Goal: Information Seeking & Learning: Learn about a topic

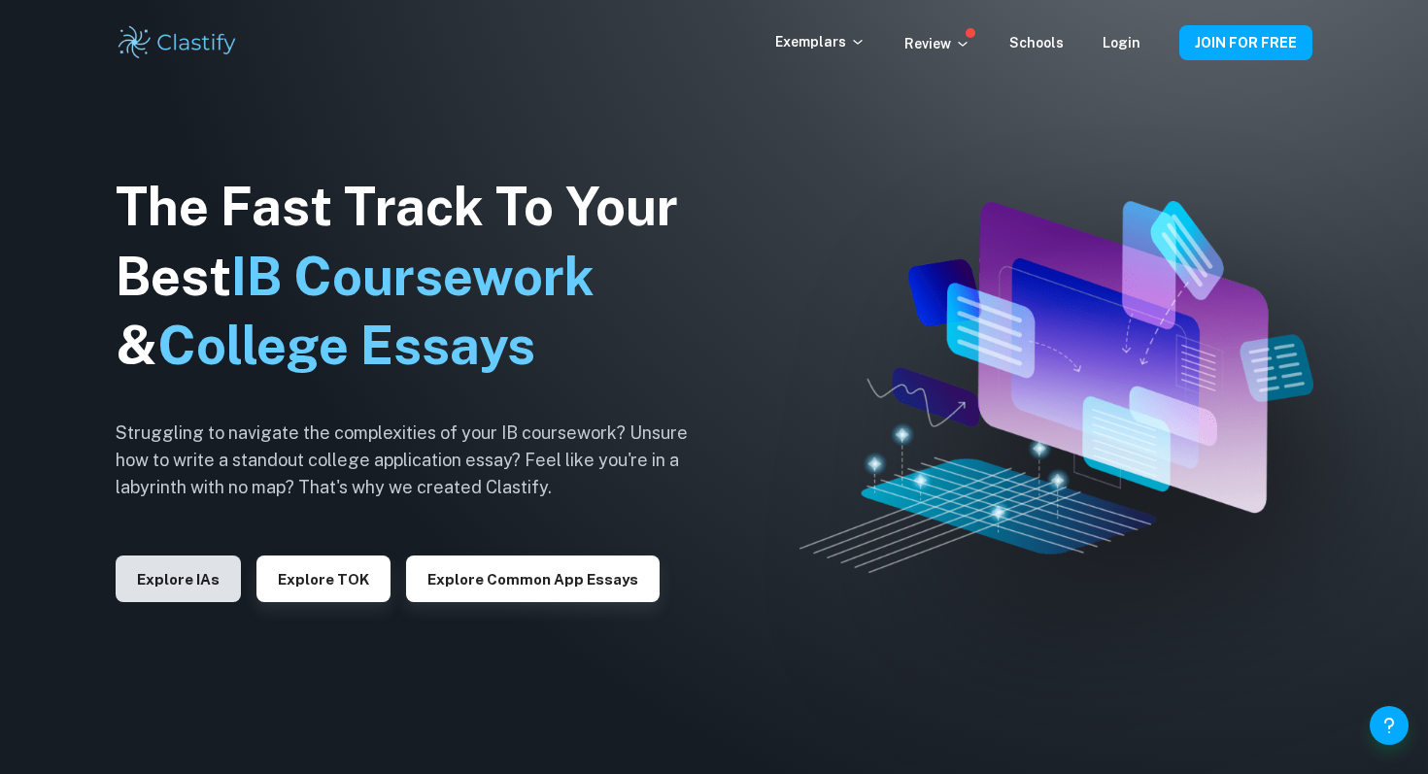
click at [205, 576] on button "Explore IAs" at bounding box center [178, 579] width 125 height 47
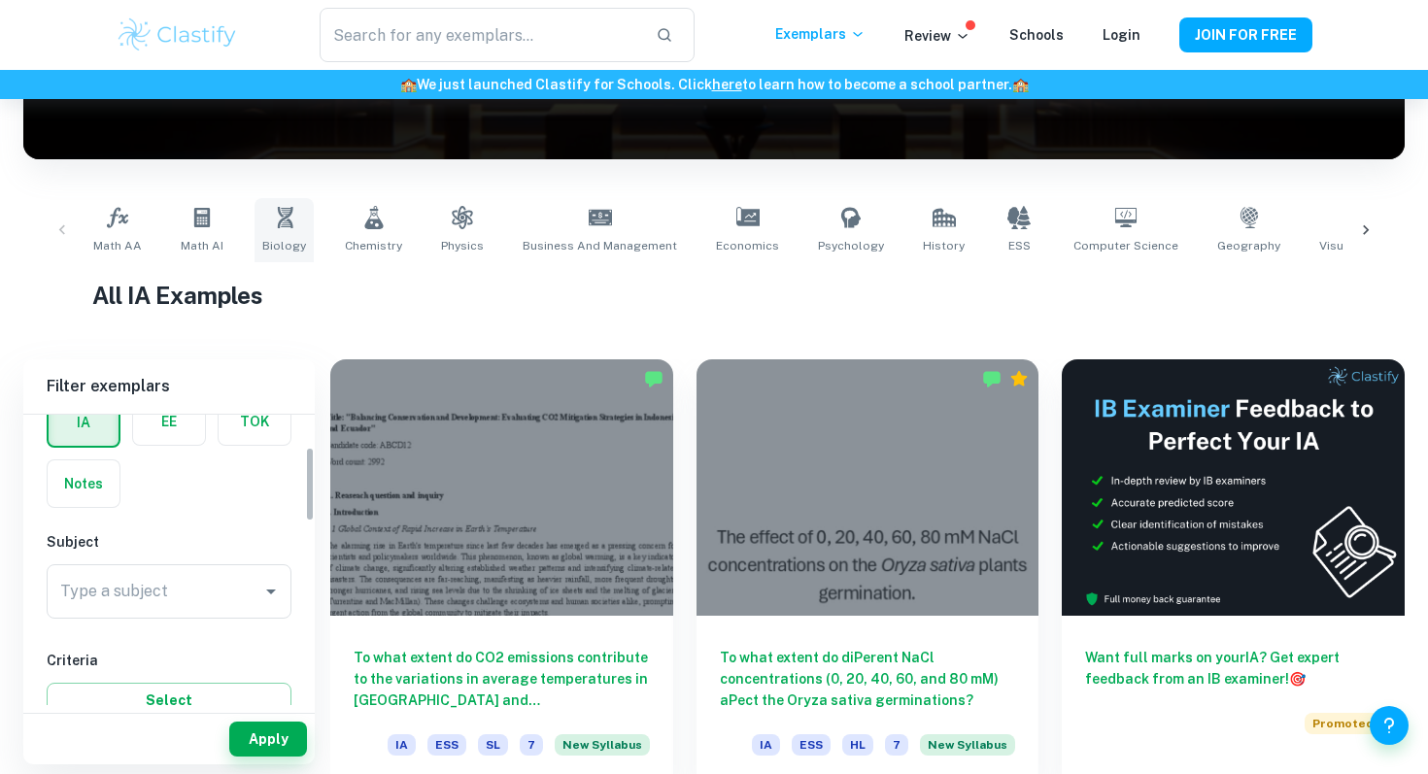
scroll to position [143, 0]
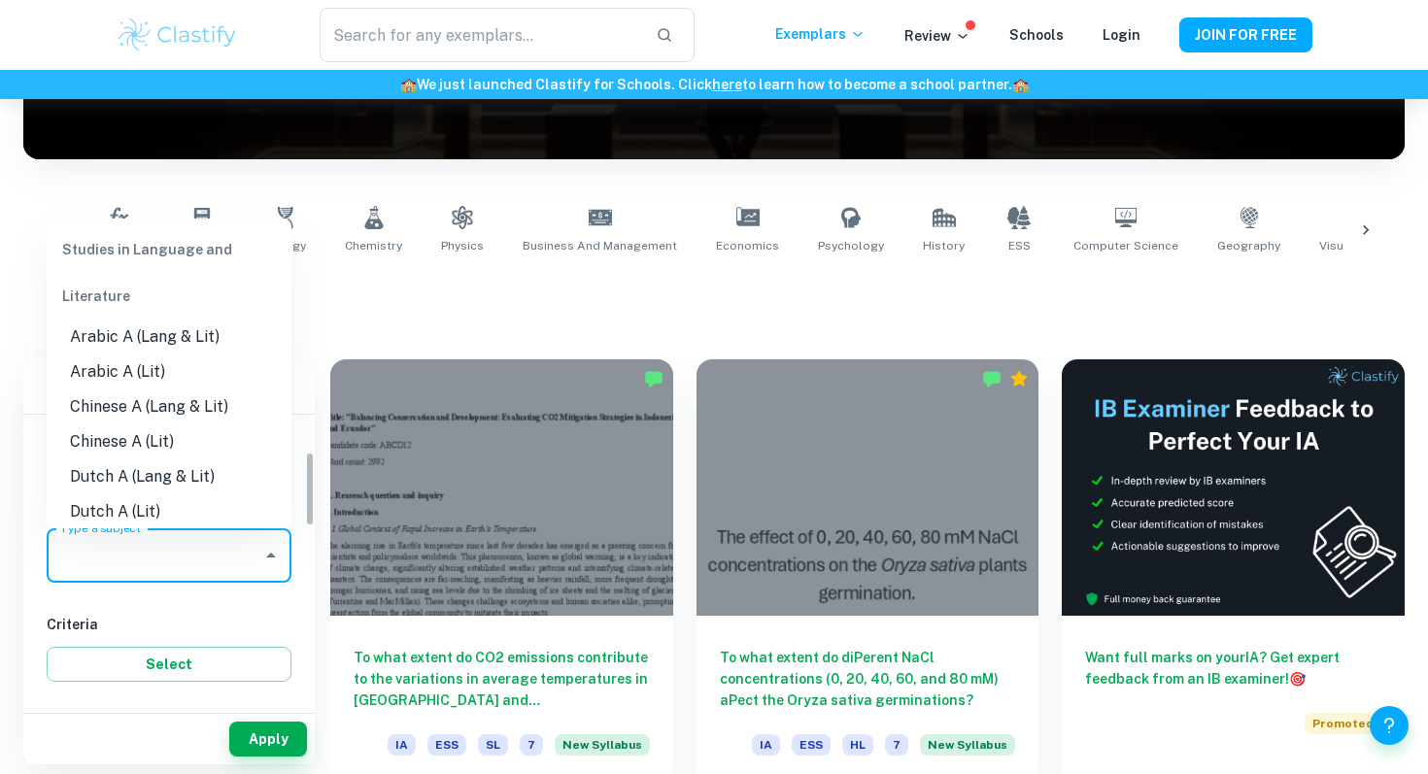
click at [234, 568] on input "Type a subject" at bounding box center [154, 555] width 198 height 37
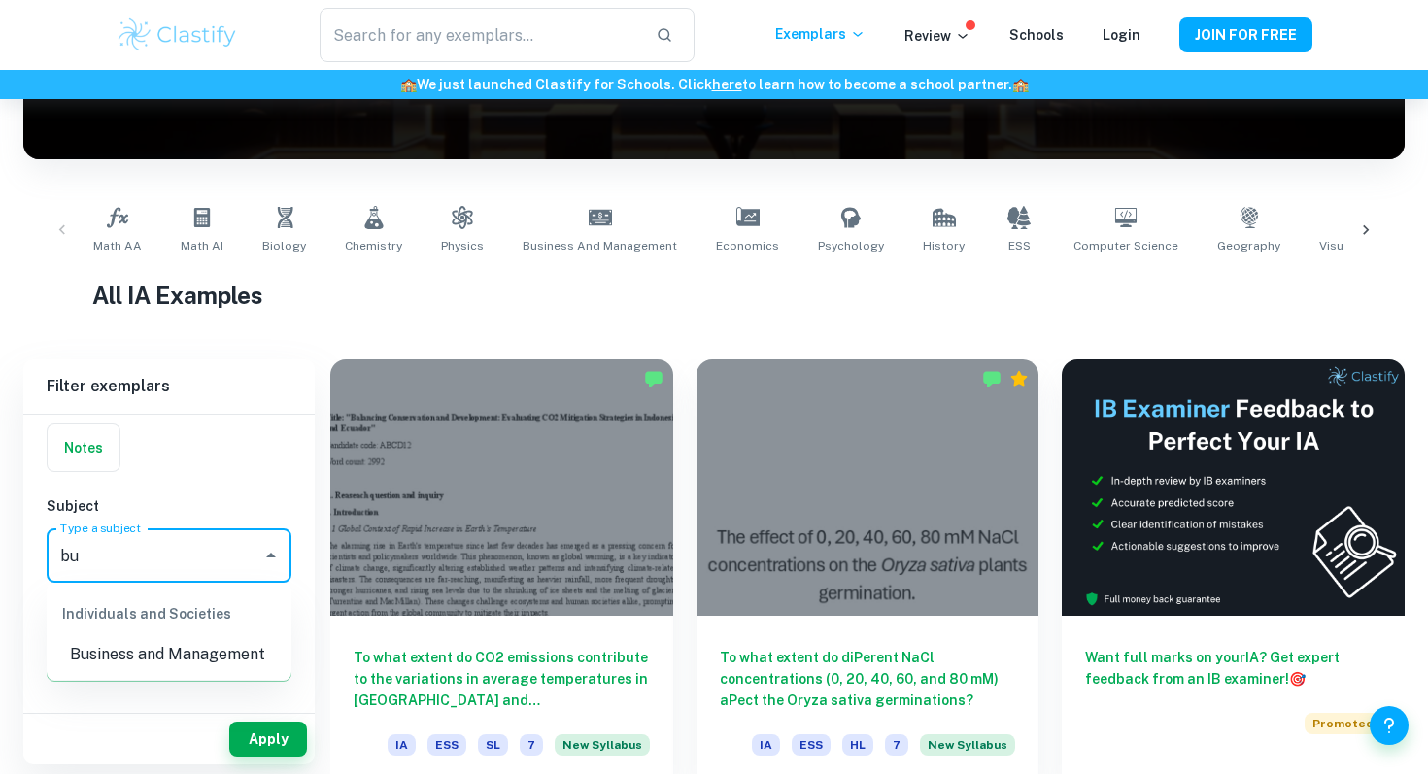
click at [245, 657] on li "Business and Management" at bounding box center [169, 654] width 245 height 35
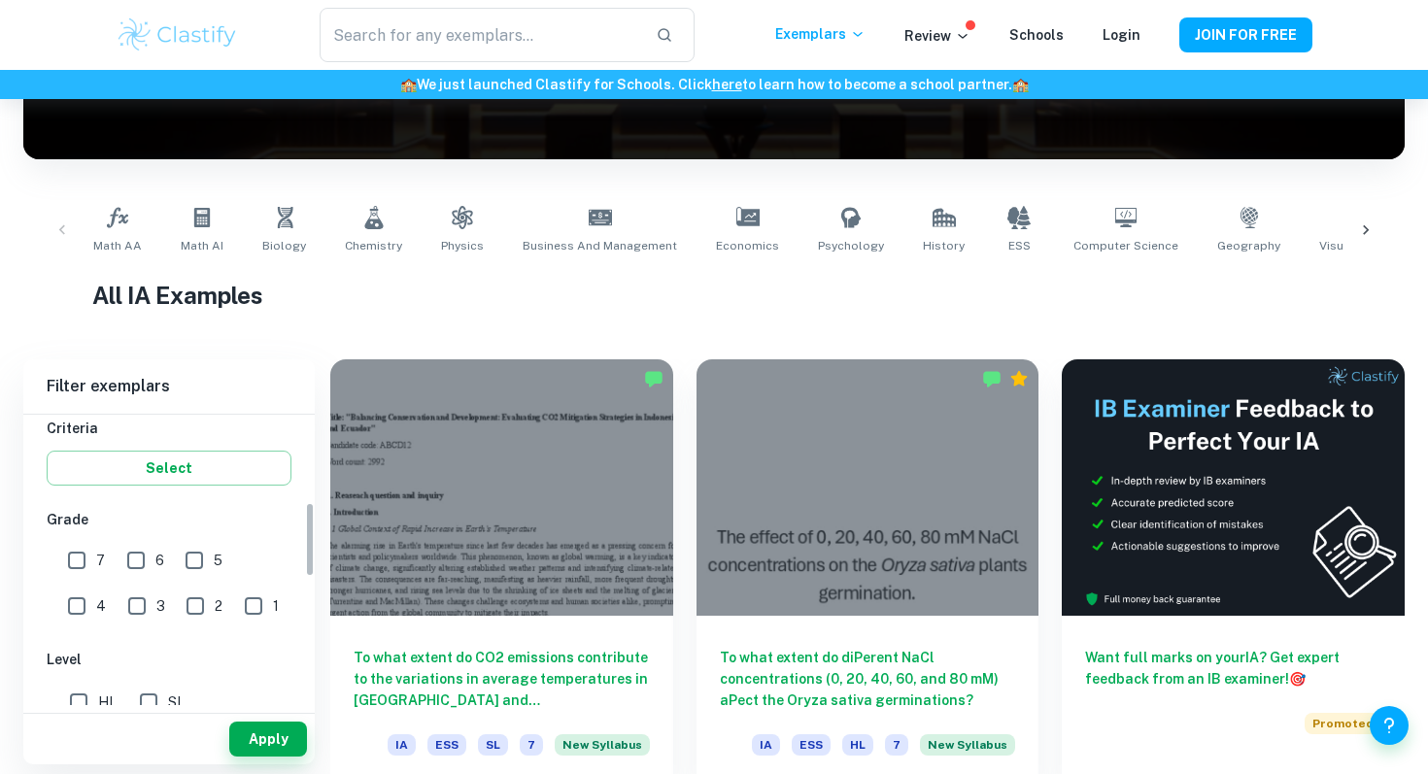
scroll to position [357, 0]
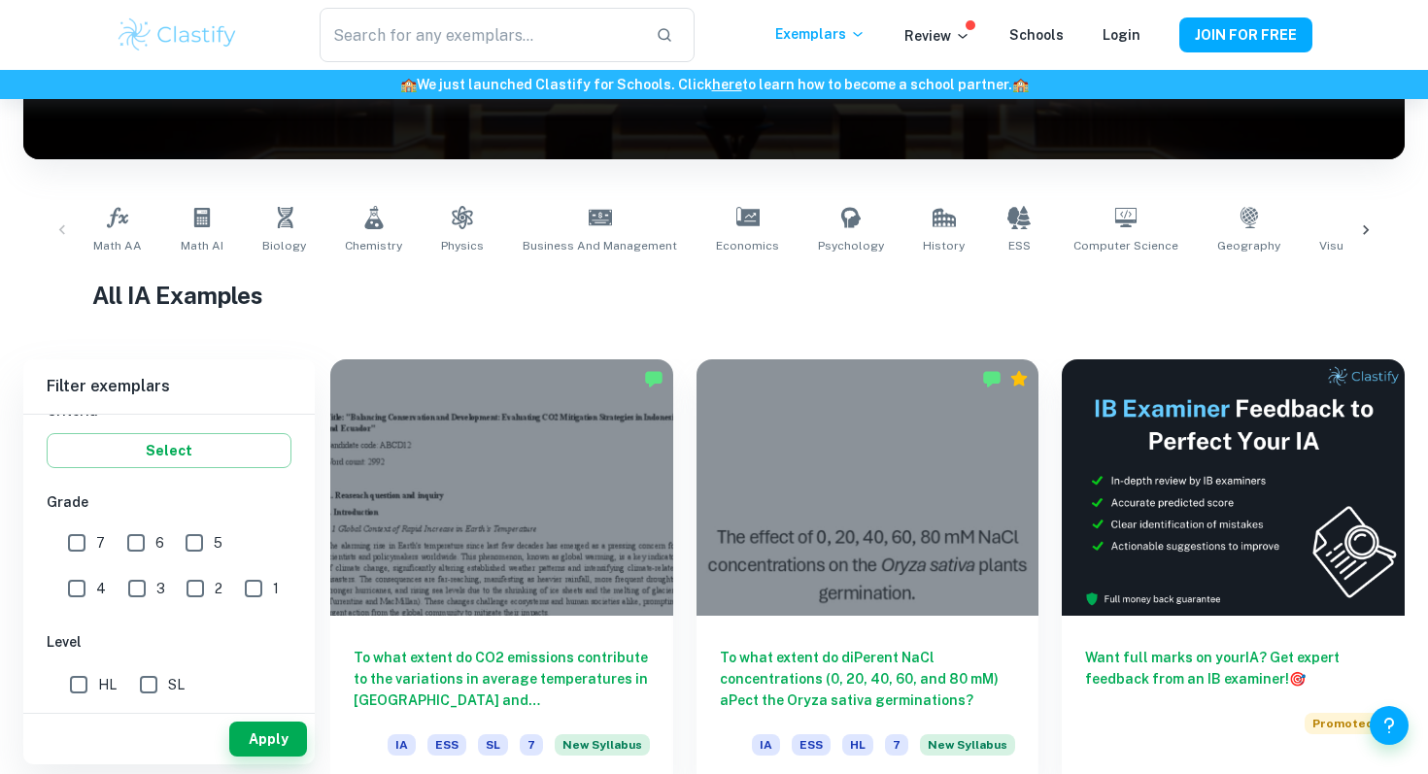
type input "Business and Management"
click at [88, 529] on input "7" at bounding box center [76, 543] width 39 height 39
checkbox input "true"
click at [76, 680] on input "HL" at bounding box center [78, 684] width 39 height 39
checkbox input "true"
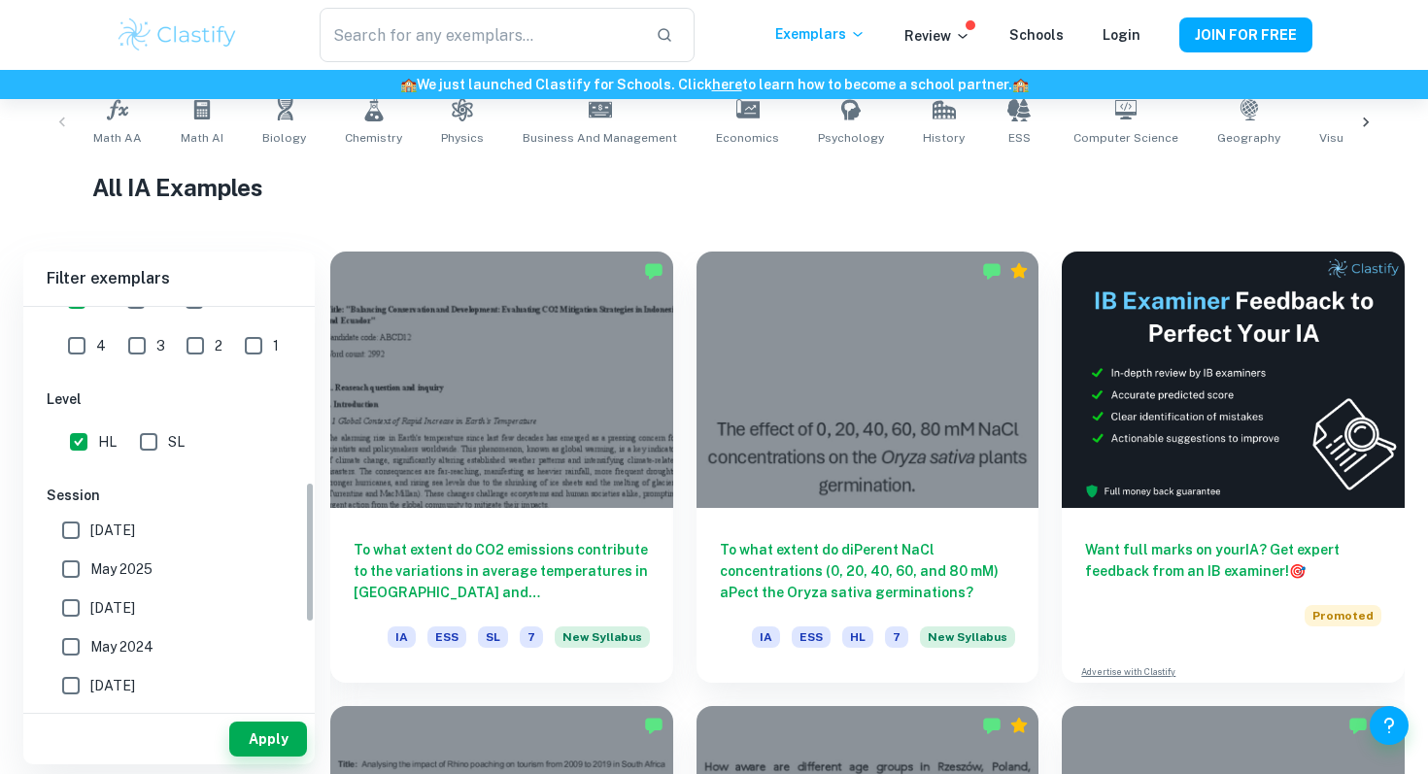
scroll to position [495, 0]
click at [109, 539] on label "[DATE]" at bounding box center [163, 527] width 224 height 39
click at [90, 539] on input "[DATE]" at bounding box center [70, 527] width 39 height 39
checkbox input "true"
click at [111, 570] on span "May 2025" at bounding box center [121, 566] width 62 height 21
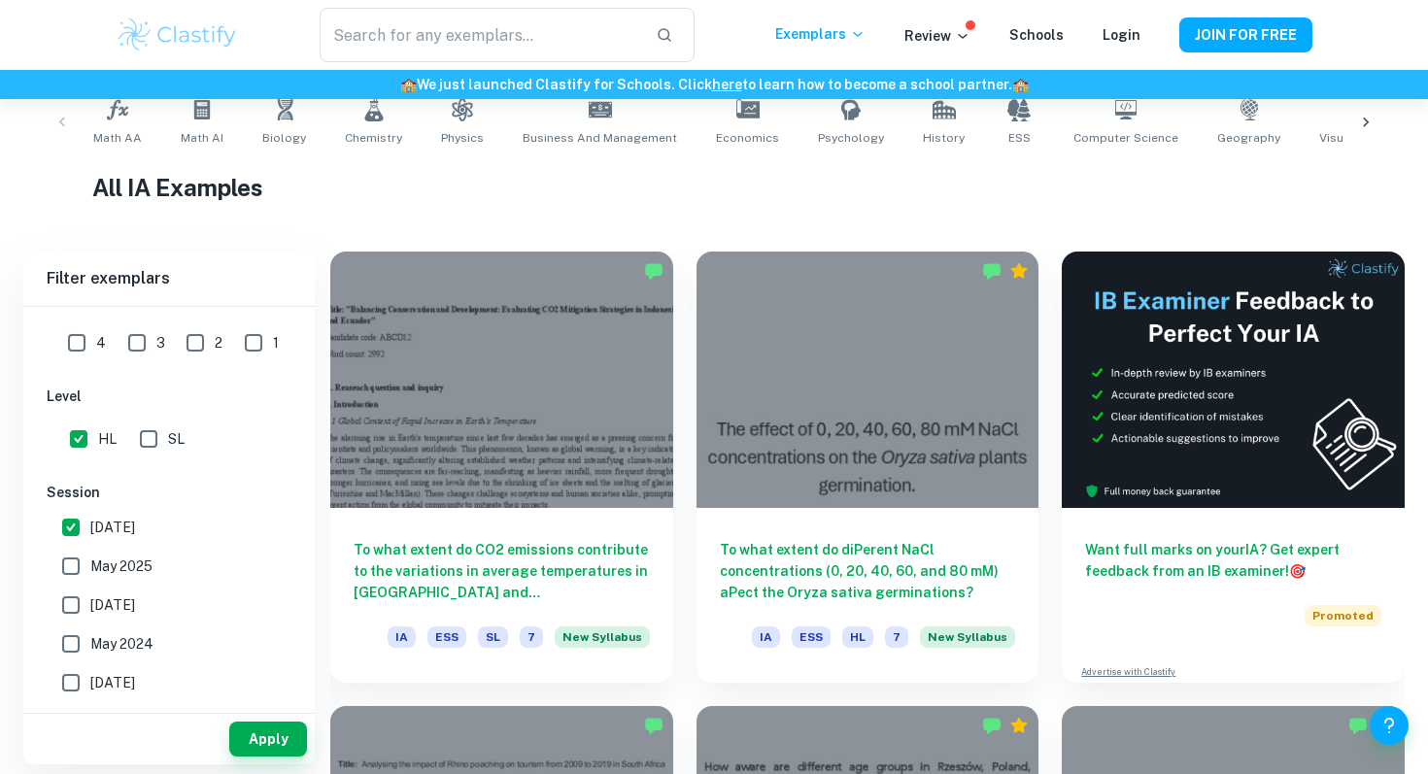
click at [90, 570] on input "May 2025" at bounding box center [70, 566] width 39 height 39
checkbox input "true"
click at [259, 740] on button "Apply" at bounding box center [268, 739] width 78 height 35
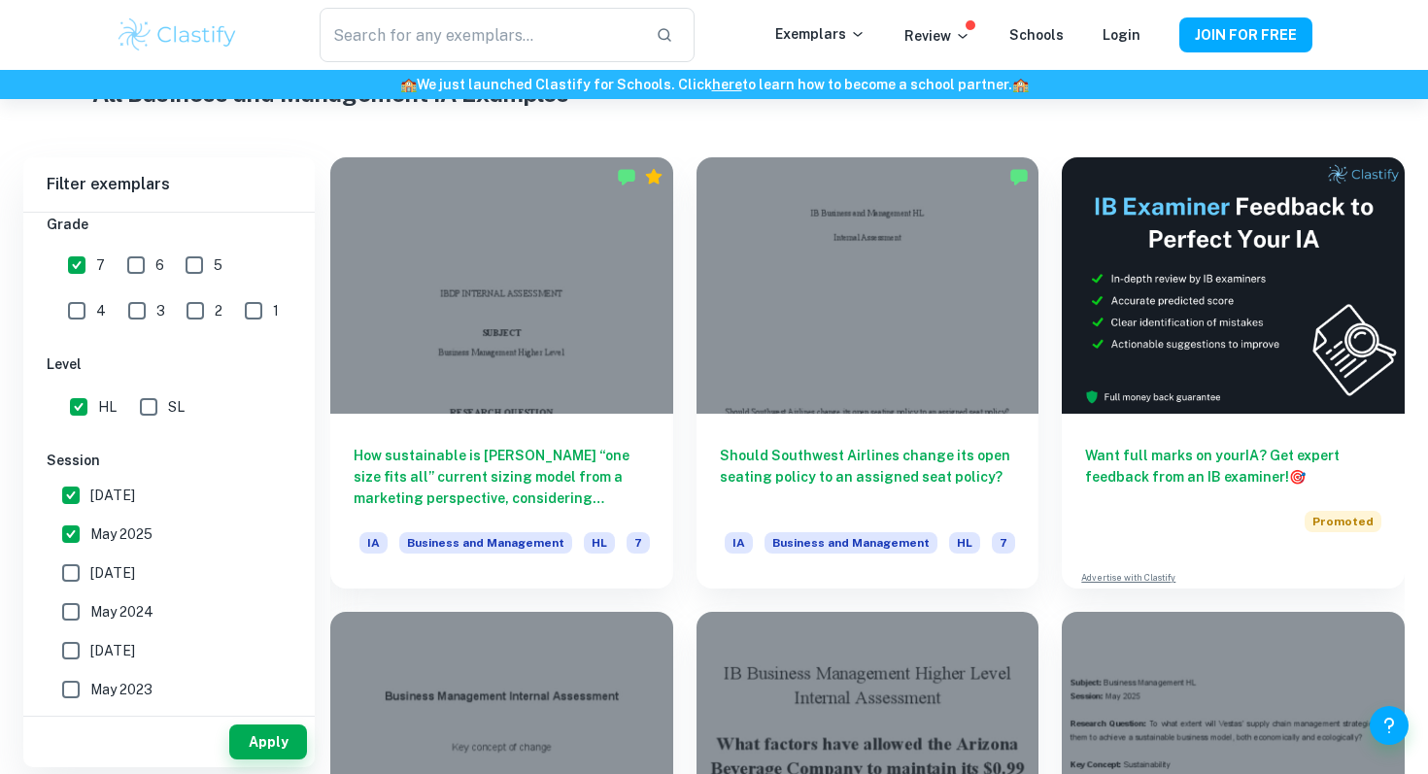
scroll to position [506, 0]
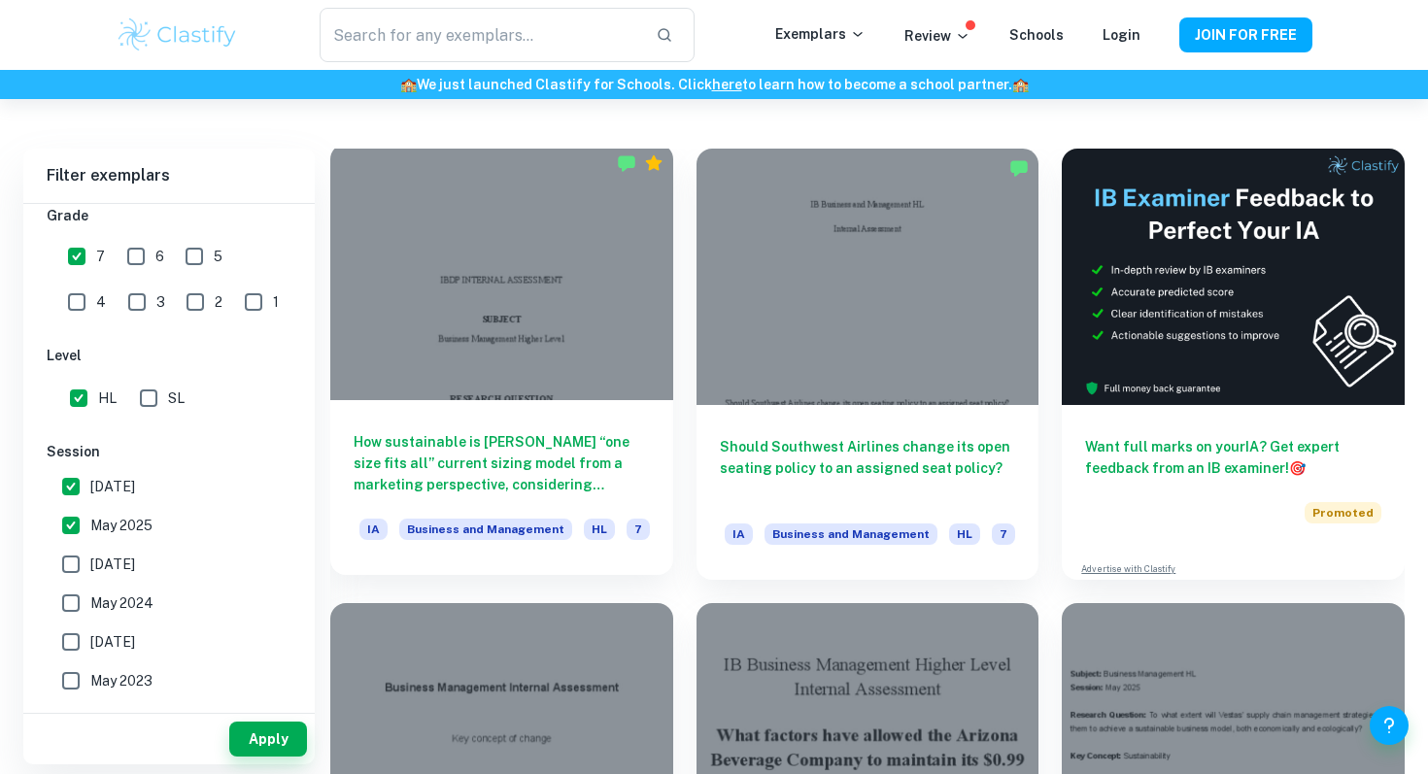
click at [461, 397] on div at bounding box center [501, 272] width 343 height 256
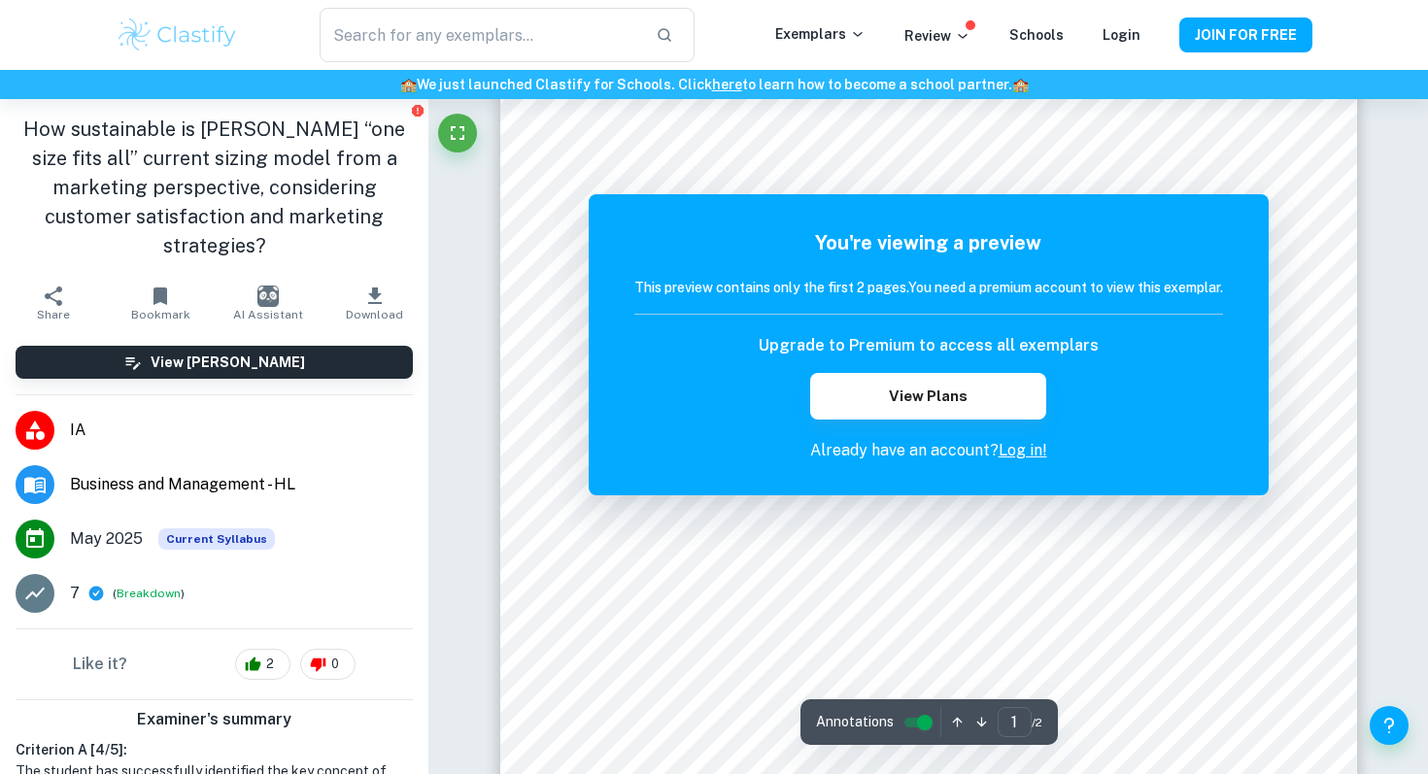
scroll to position [82, 0]
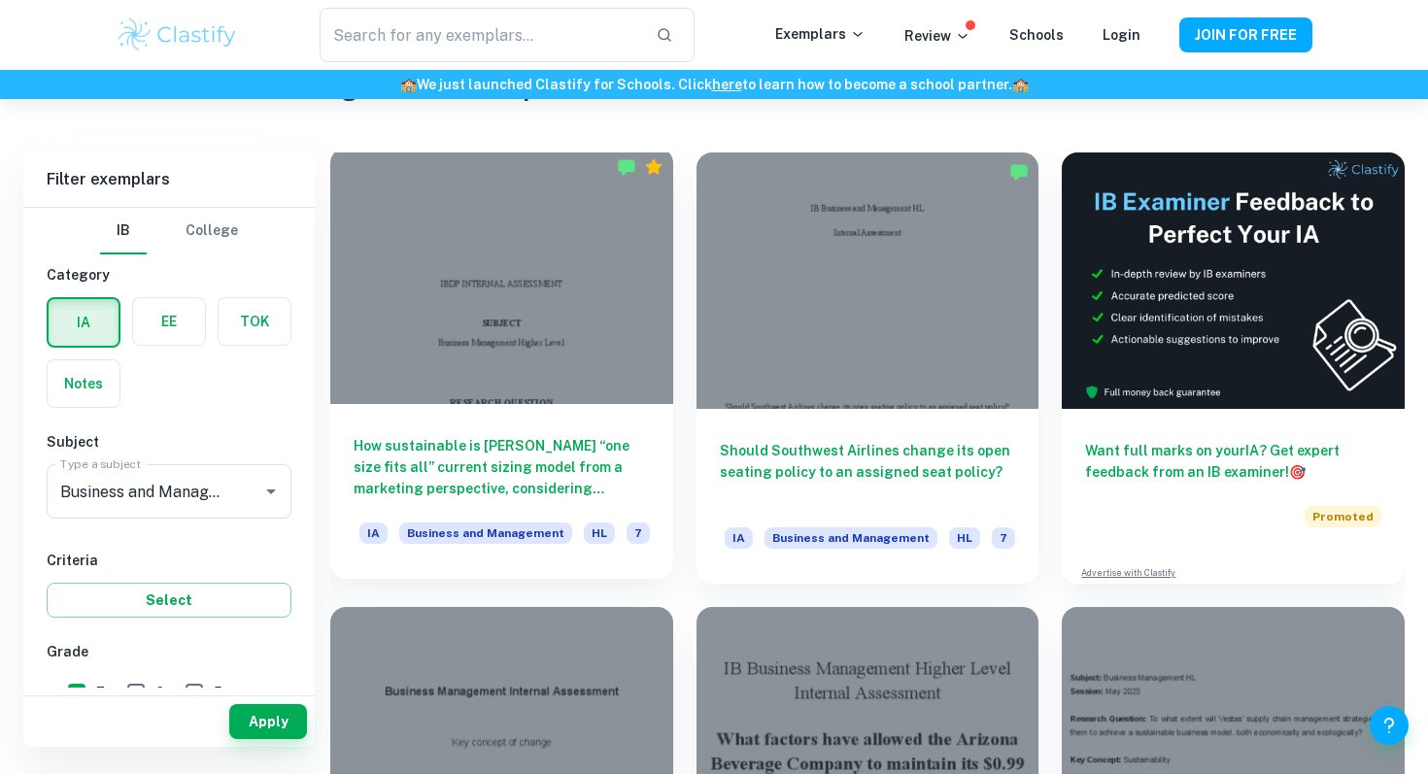
scroll to position [514, 0]
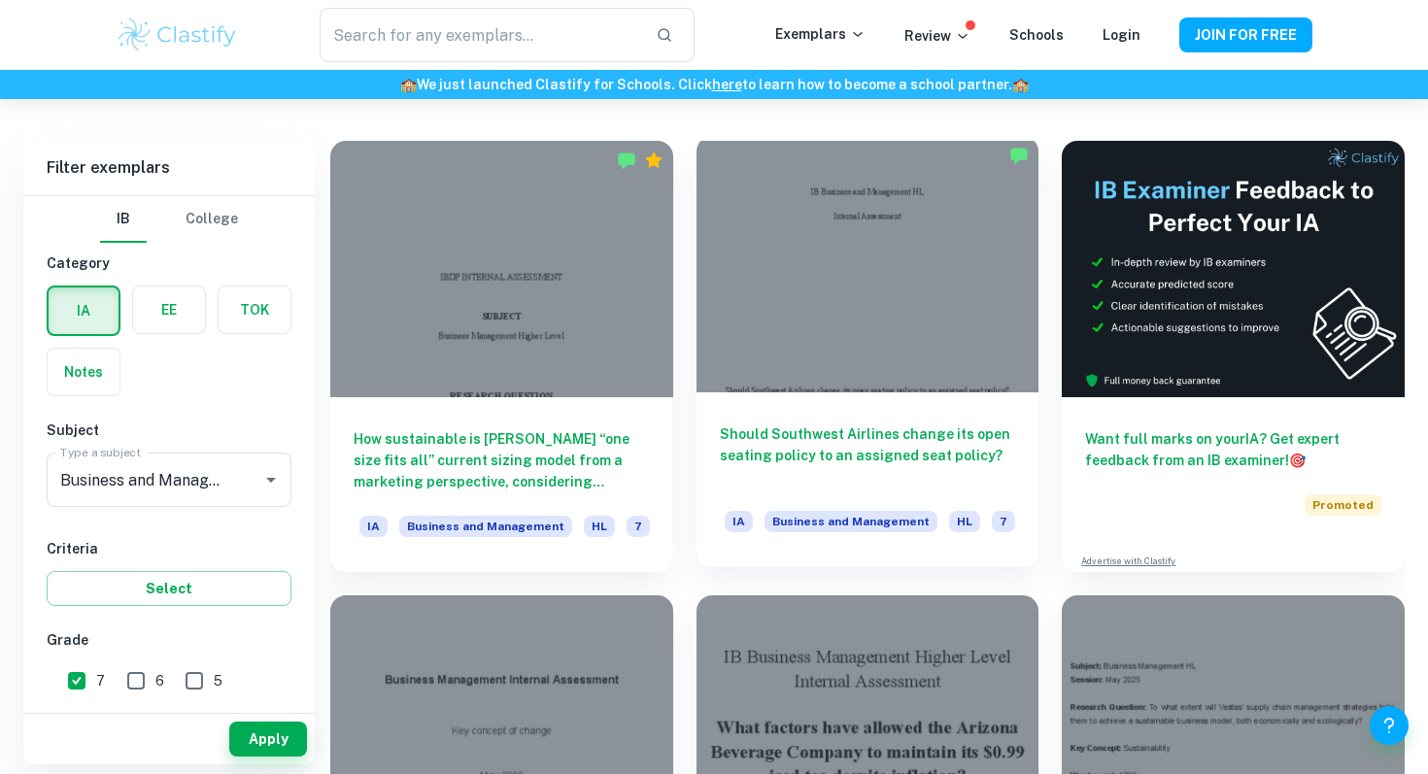
click at [863, 431] on h6 "Should Southwest Airlines change its open seating policy to an assigned seat po…" at bounding box center [868, 456] width 296 height 64
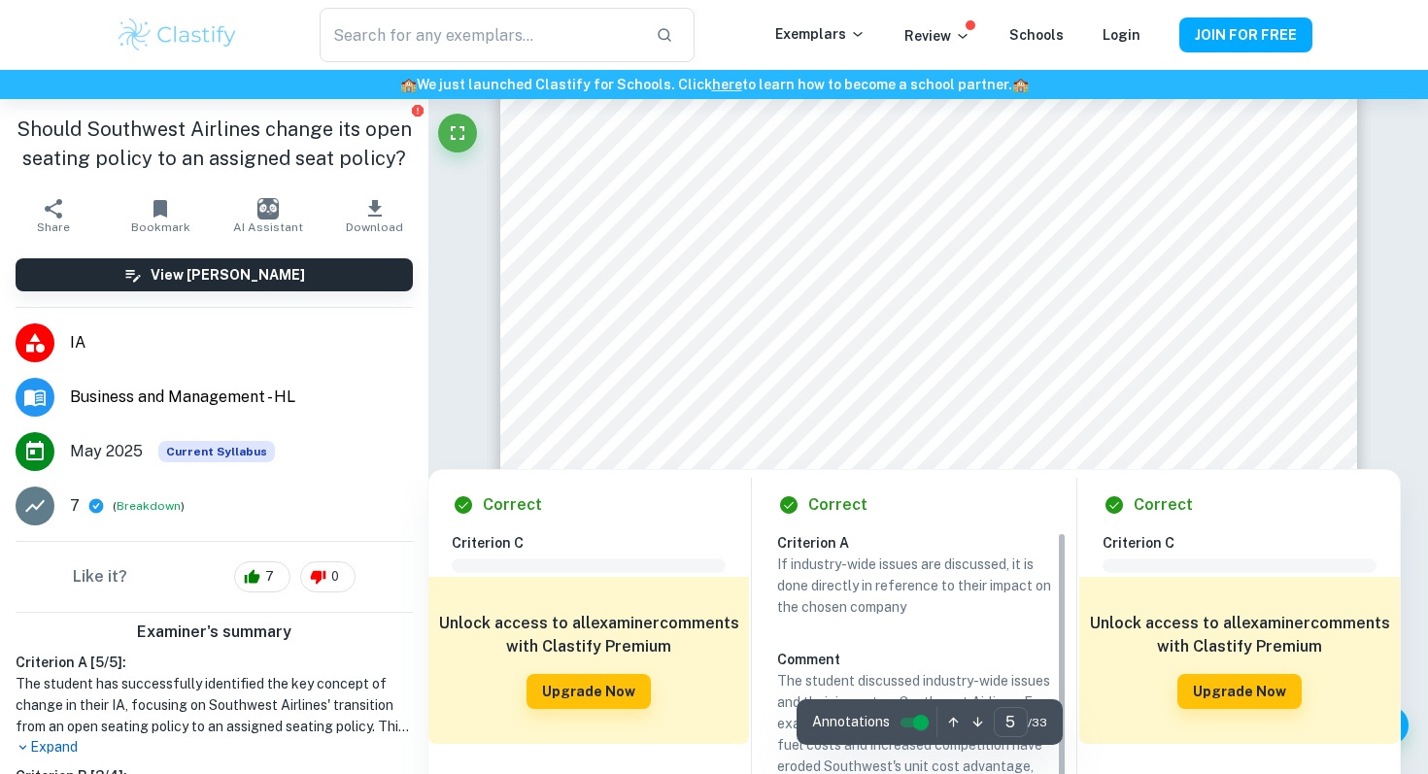
scroll to position [4826, 0]
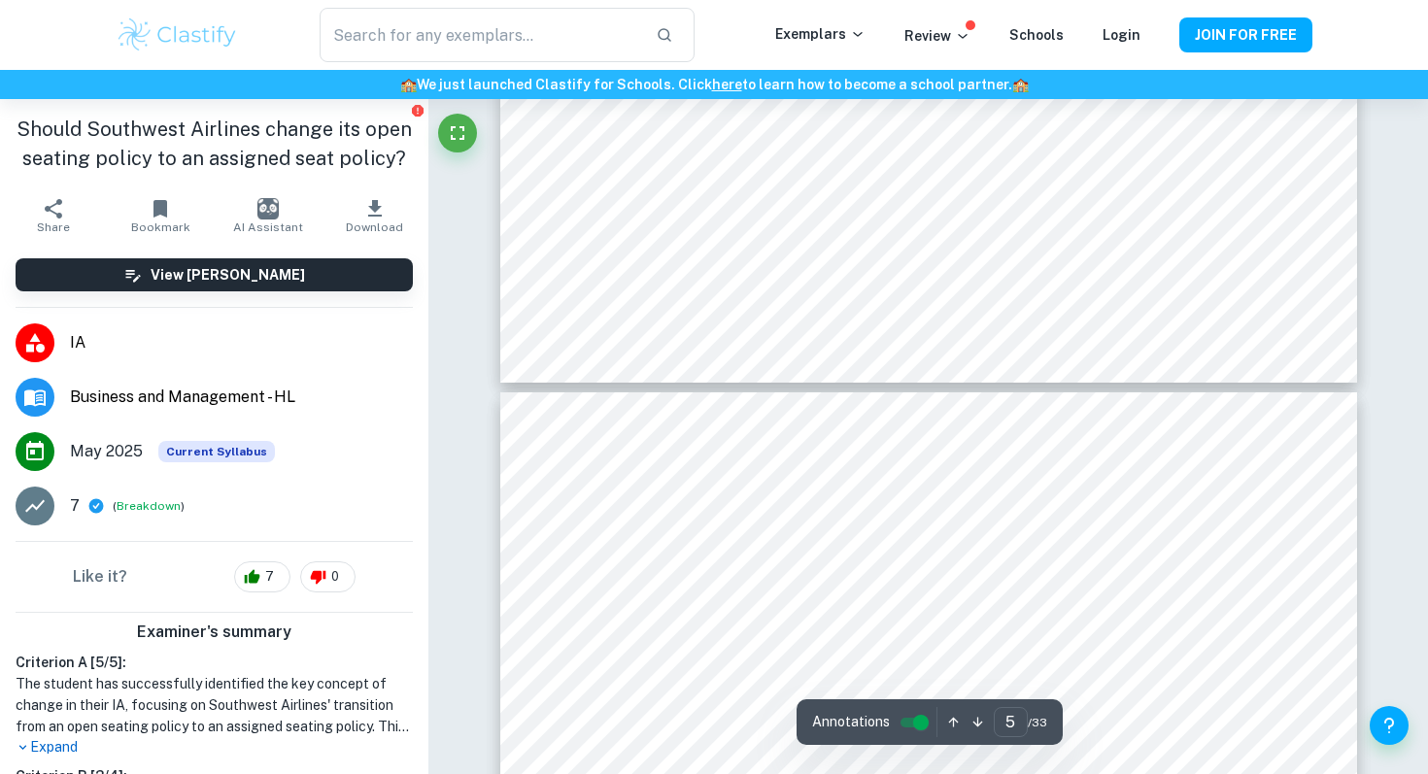
type input "6"
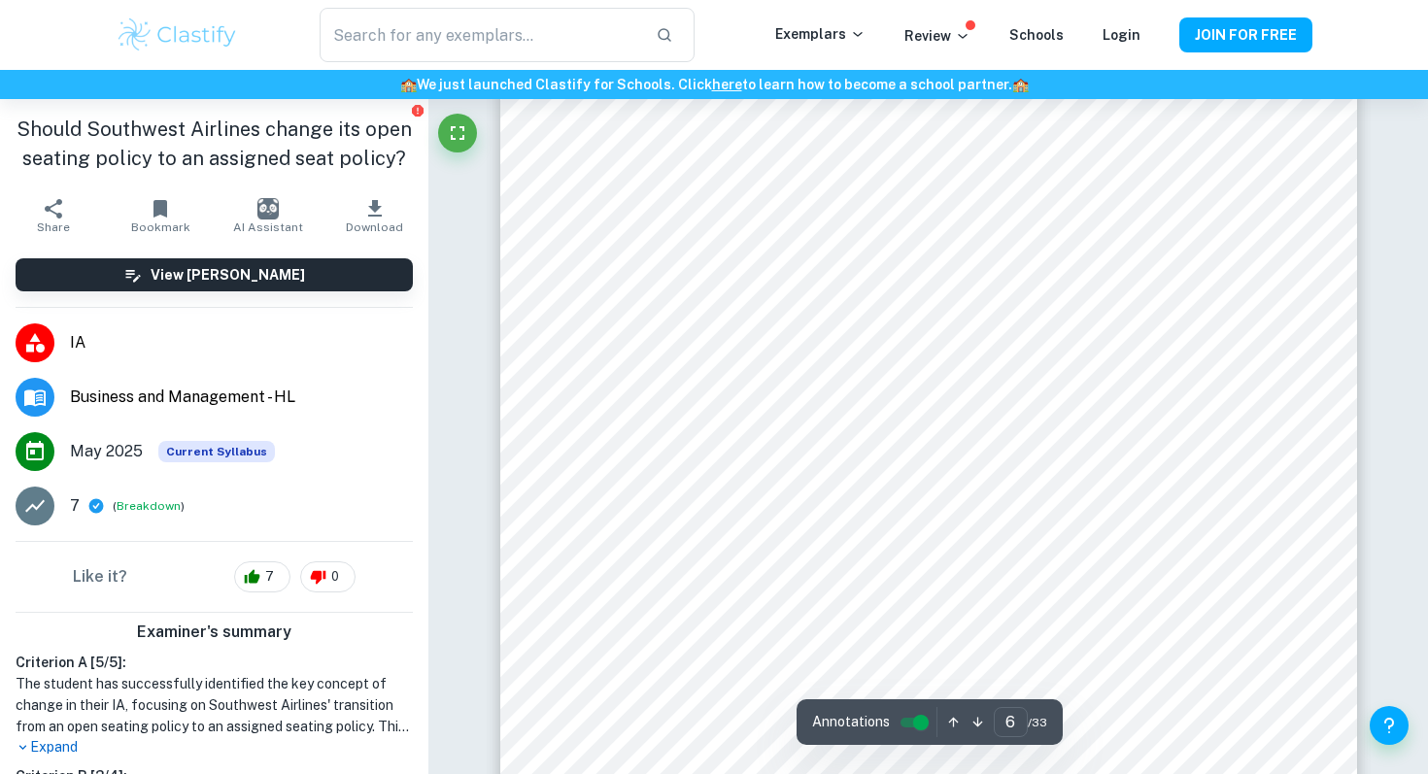
scroll to position [5982, 0]
